Goal: Information Seeking & Learning: Learn about a topic

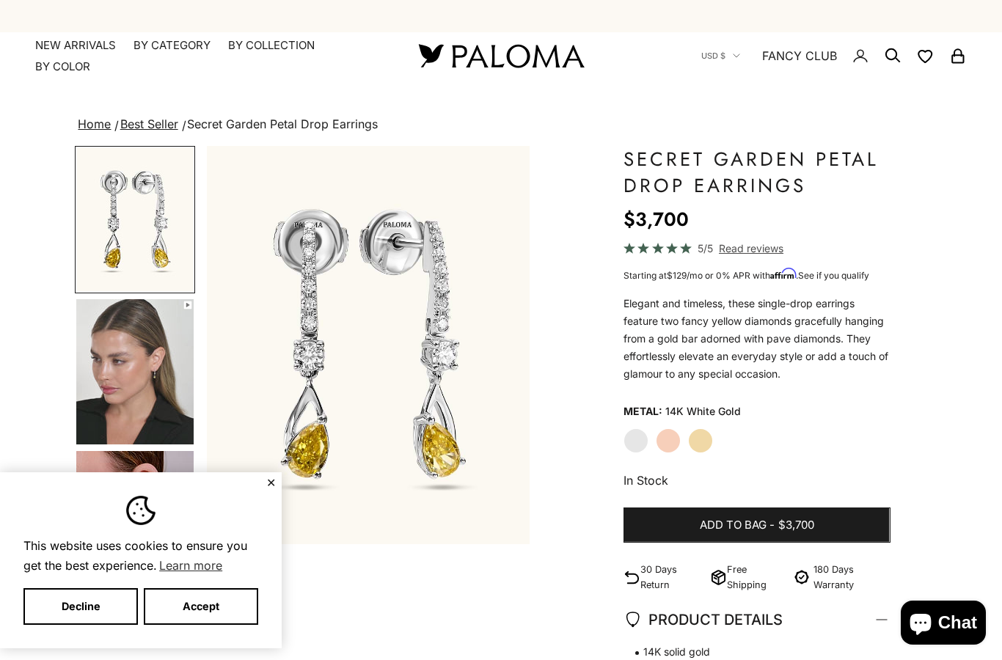
scroll to position [10, 0]
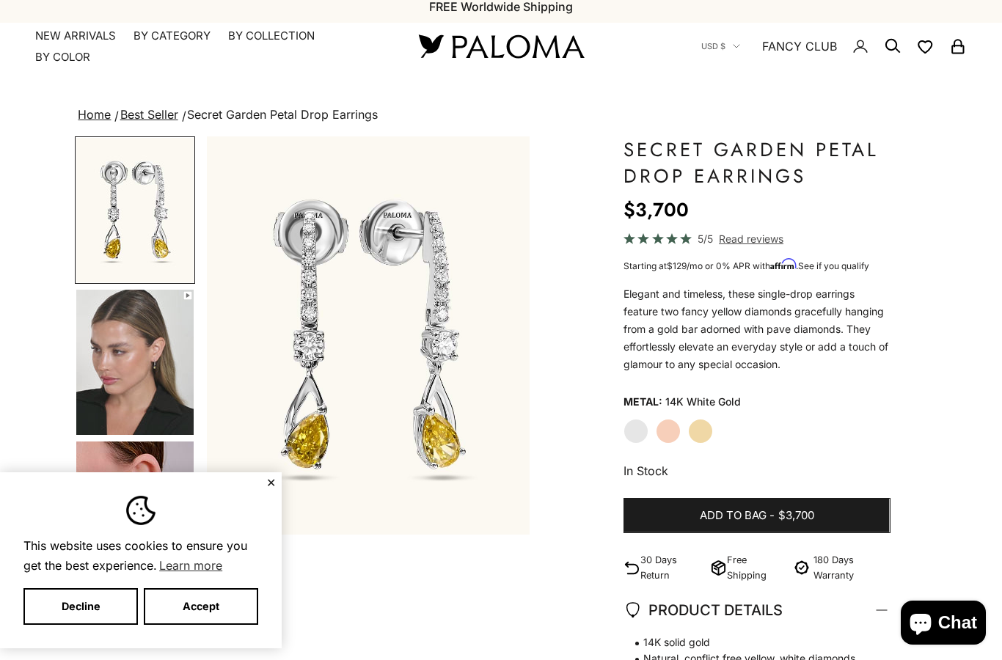
click at [282, 480] on img "Item 1 of 13" at bounding box center [368, 335] width 323 height 398
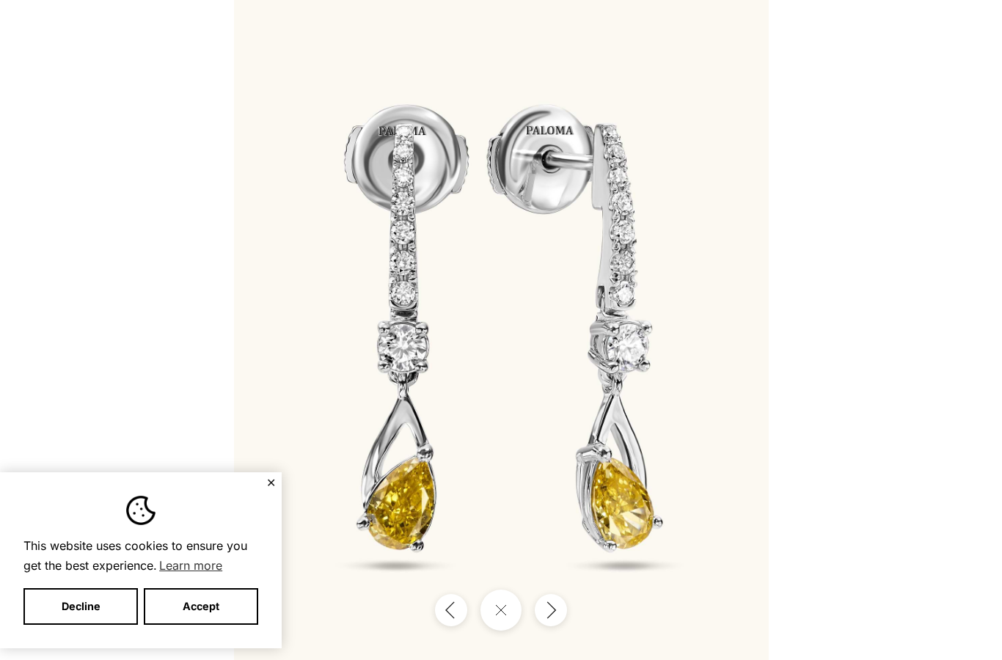
click at [275, 479] on button "✕" at bounding box center [271, 482] width 10 height 9
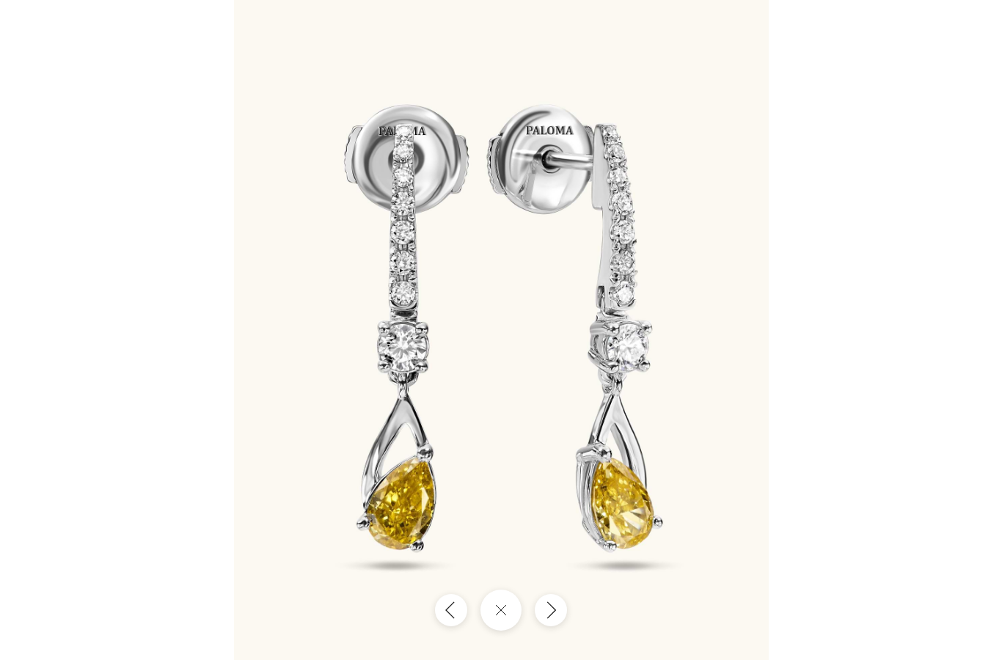
click at [865, 138] on div at bounding box center [501, 330] width 1002 height 660
click at [845, 166] on div at bounding box center [501, 330] width 1002 height 660
click at [840, 166] on div at bounding box center [501, 330] width 1002 height 660
click at [471, 469] on img at bounding box center [501, 330] width 535 height 660
click at [494, 610] on button "Close gallery" at bounding box center [500, 610] width 41 height 41
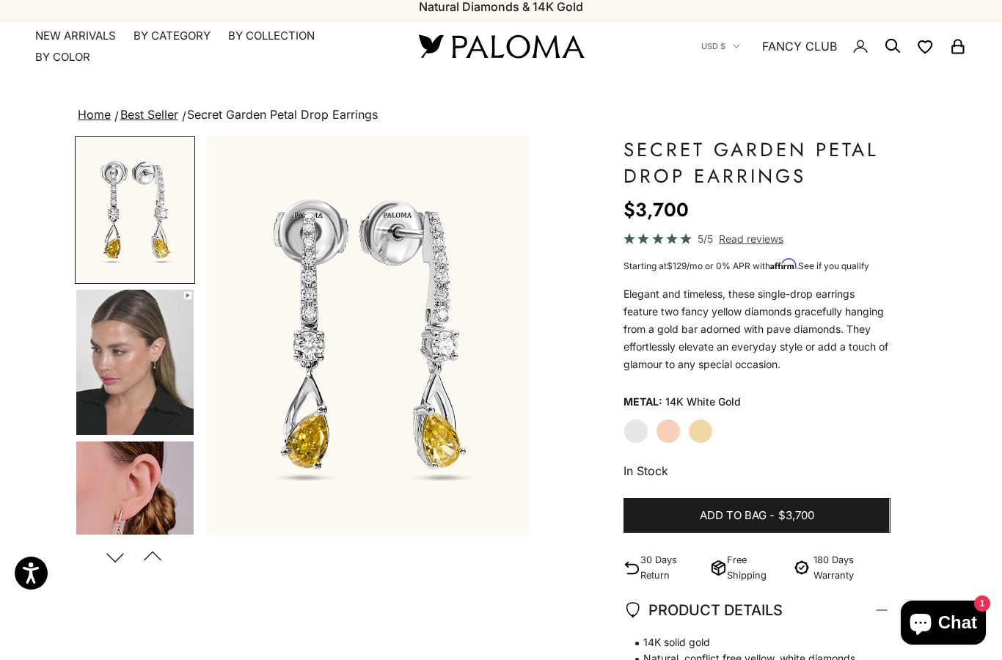
click at [155, 115] on link "Best Seller" at bounding box center [149, 114] width 58 height 15
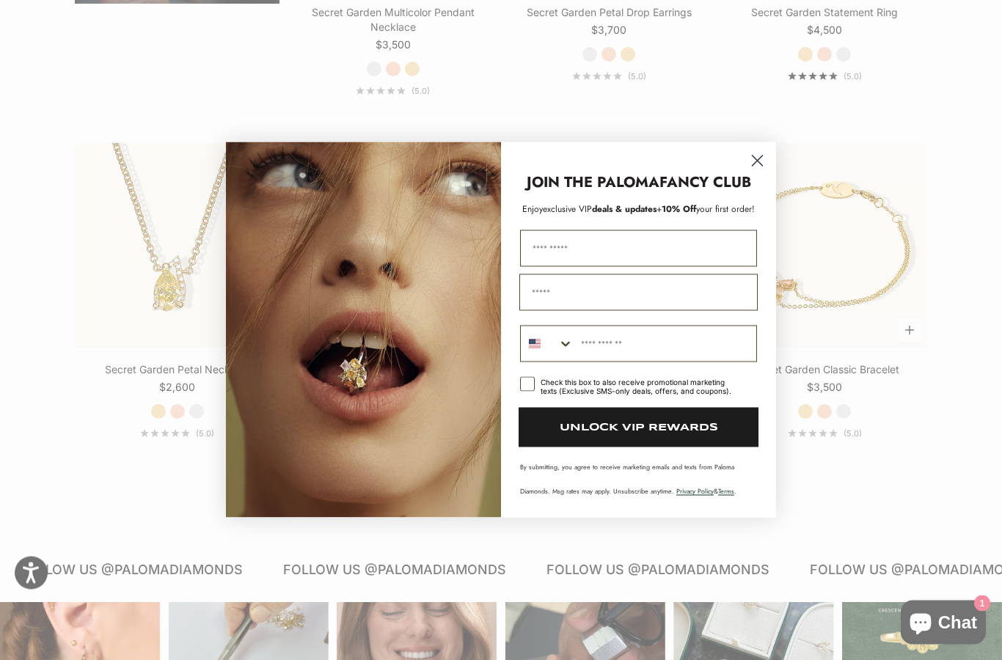
scroll to position [1197, 0]
click at [762, 166] on icon "Close dialog" at bounding box center [757, 161] width 10 height 10
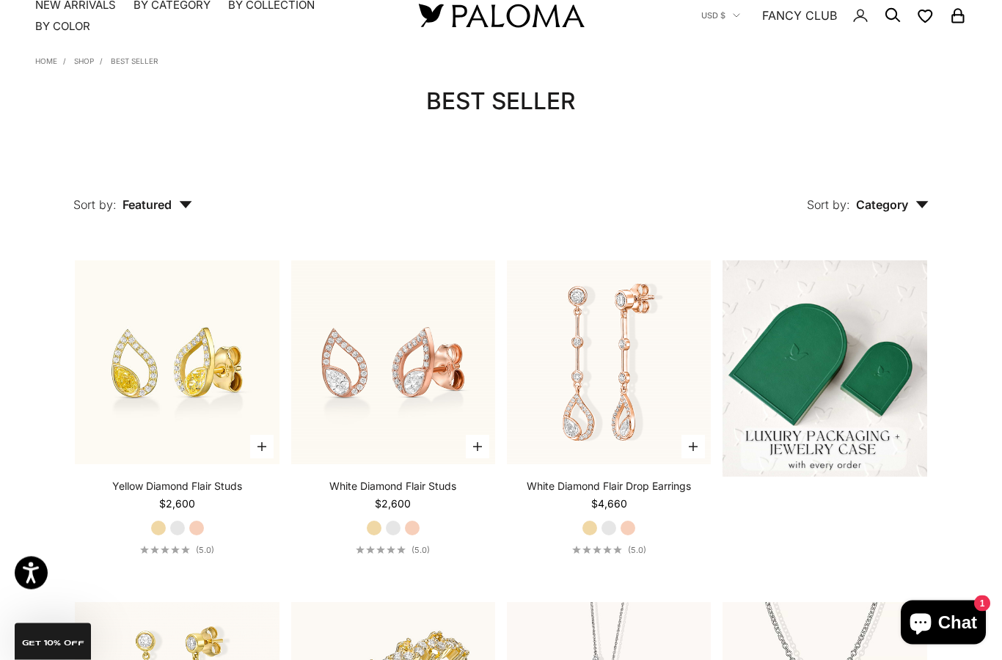
scroll to position [0, 0]
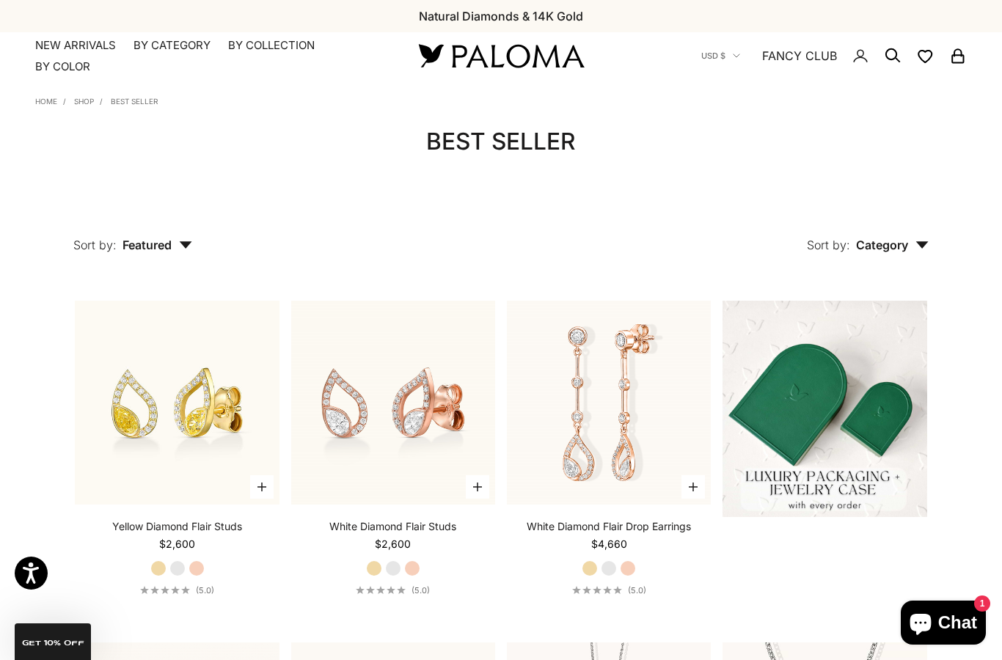
click at [70, 48] on link "NEW ARRIVALS" at bounding box center [75, 45] width 81 height 15
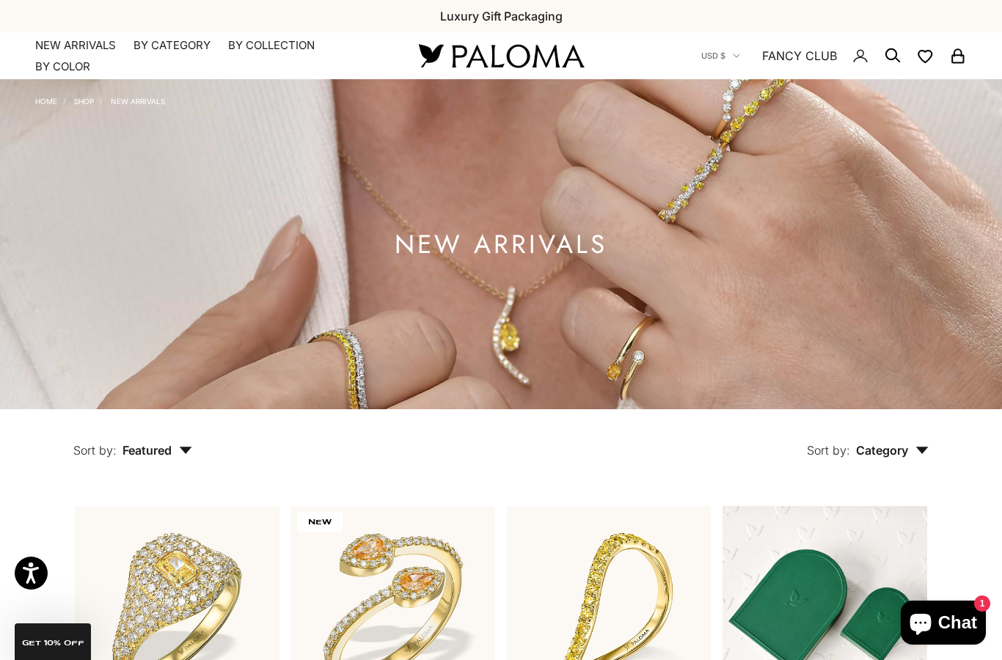
click at [823, 59] on link "FANCY CLUB" at bounding box center [799, 55] width 75 height 19
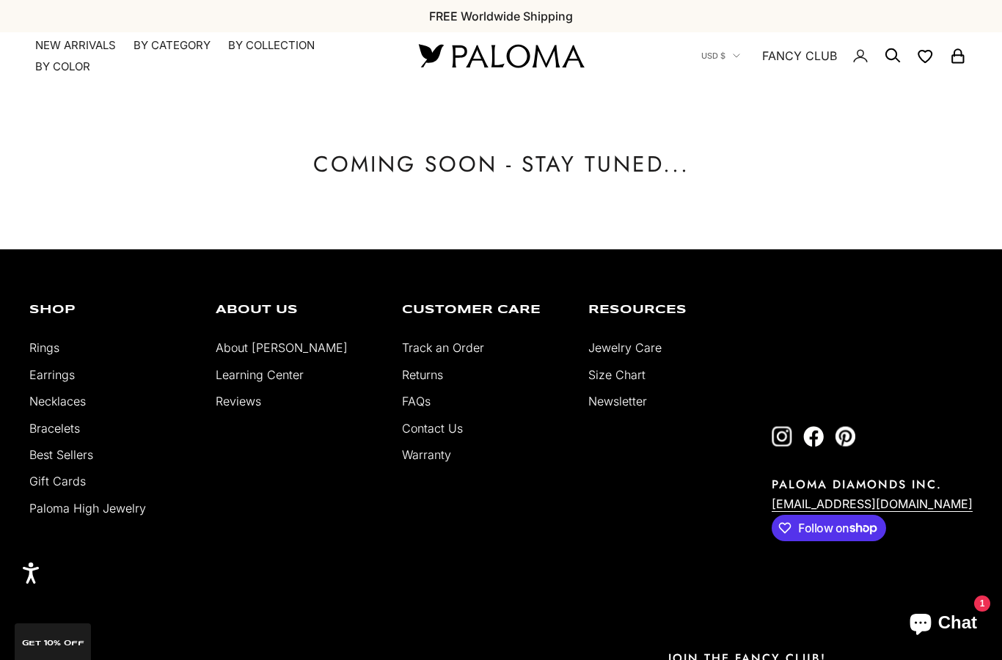
click at [235, 352] on link "About [PERSON_NAME]" at bounding box center [282, 347] width 132 height 15
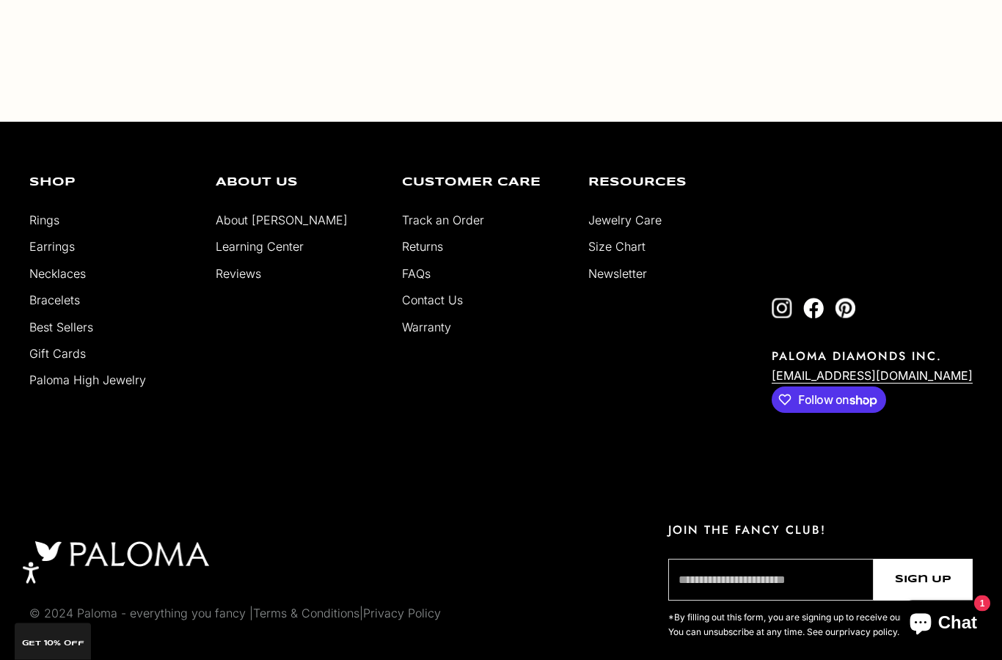
scroll to position [2765, 0]
click at [419, 281] on link "FAQs" at bounding box center [416, 273] width 29 height 15
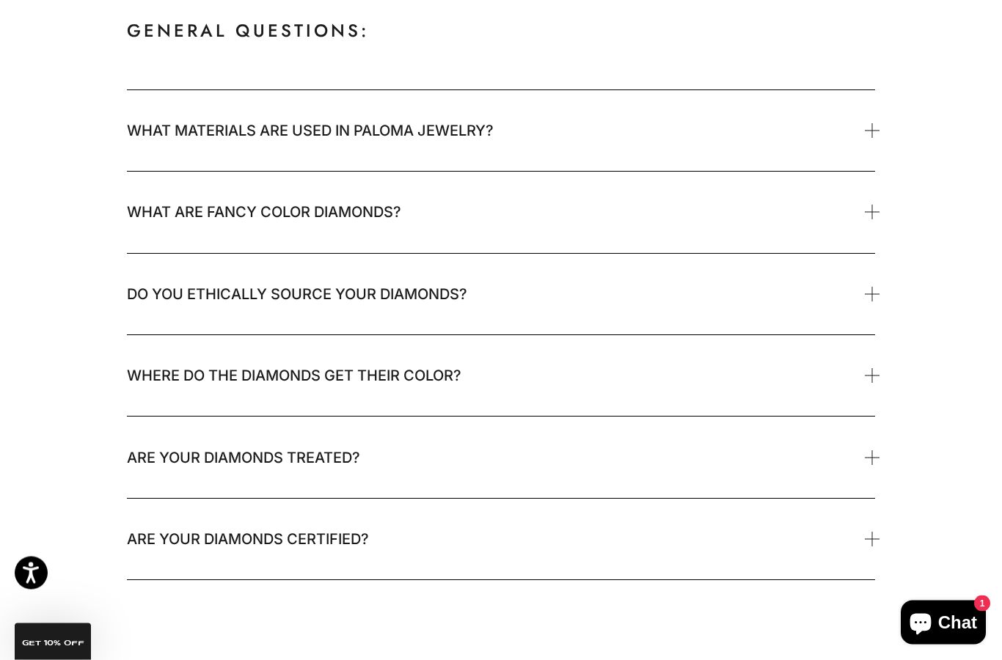
scroll to position [1739, 0]
click at [767, 230] on span "What are fancy color diamonds?" at bounding box center [501, 212] width 748 height 81
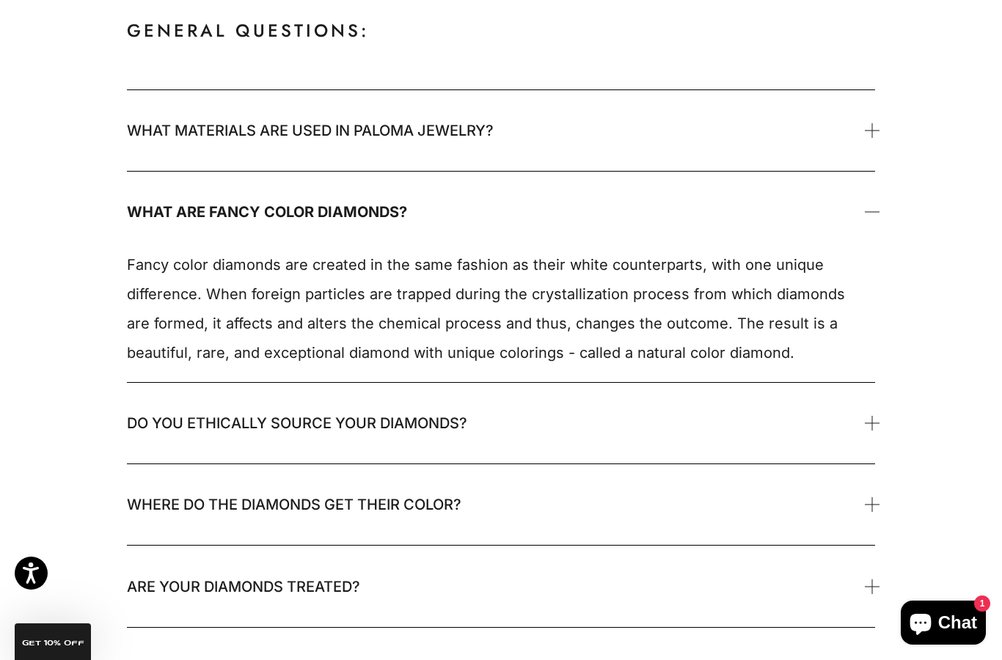
click at [770, 216] on span "What are fancy color diamonds?" at bounding box center [501, 212] width 748 height 81
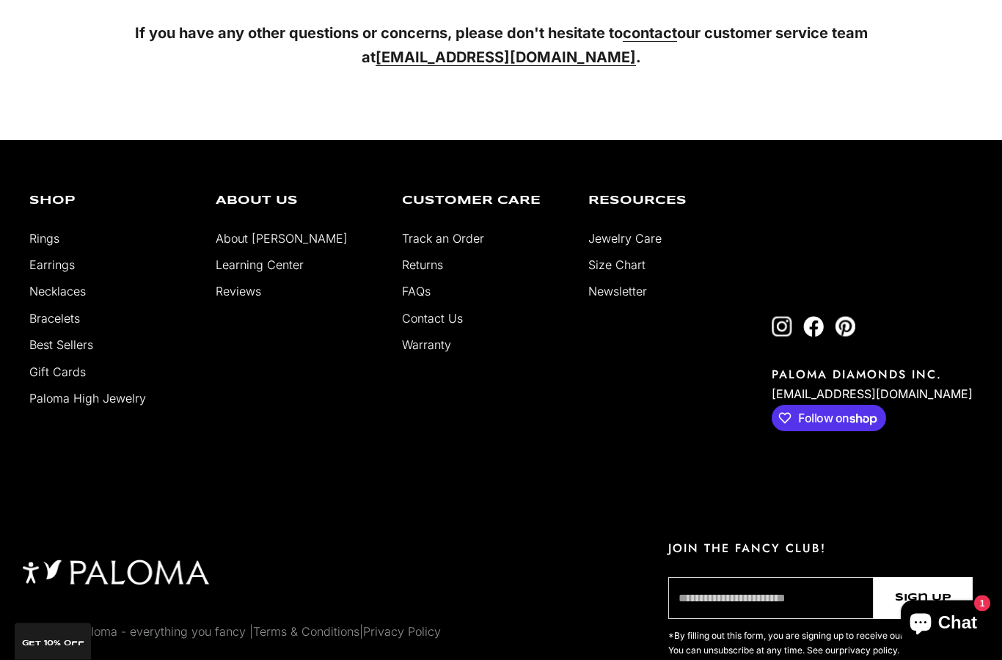
scroll to position [2930, 0]
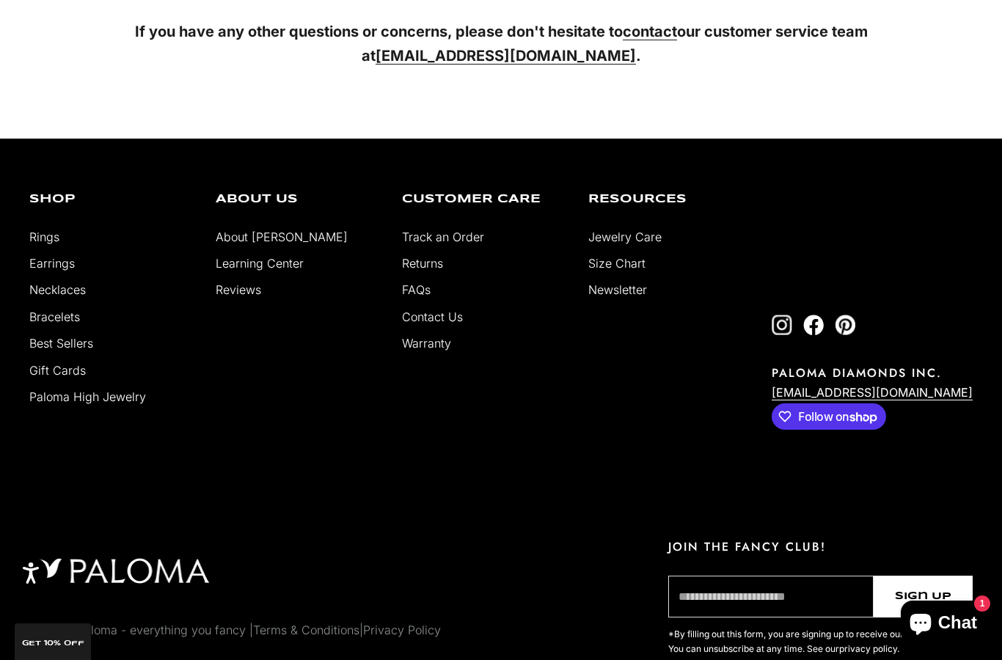
click at [417, 345] on link "Warranty" at bounding box center [426, 343] width 49 height 15
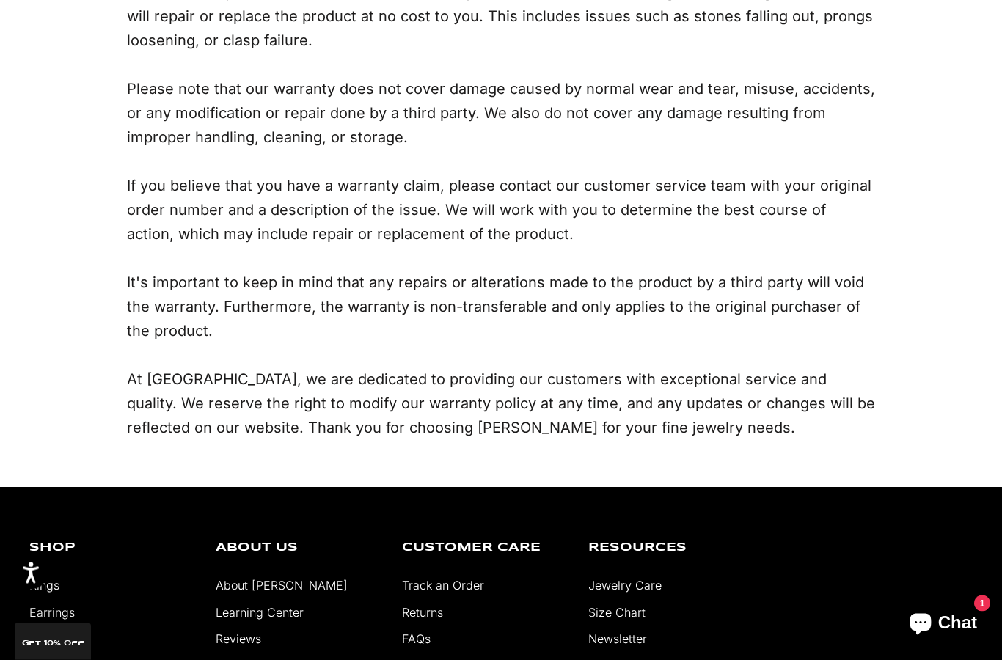
scroll to position [449, 0]
